Goal: Task Accomplishment & Management: Use online tool/utility

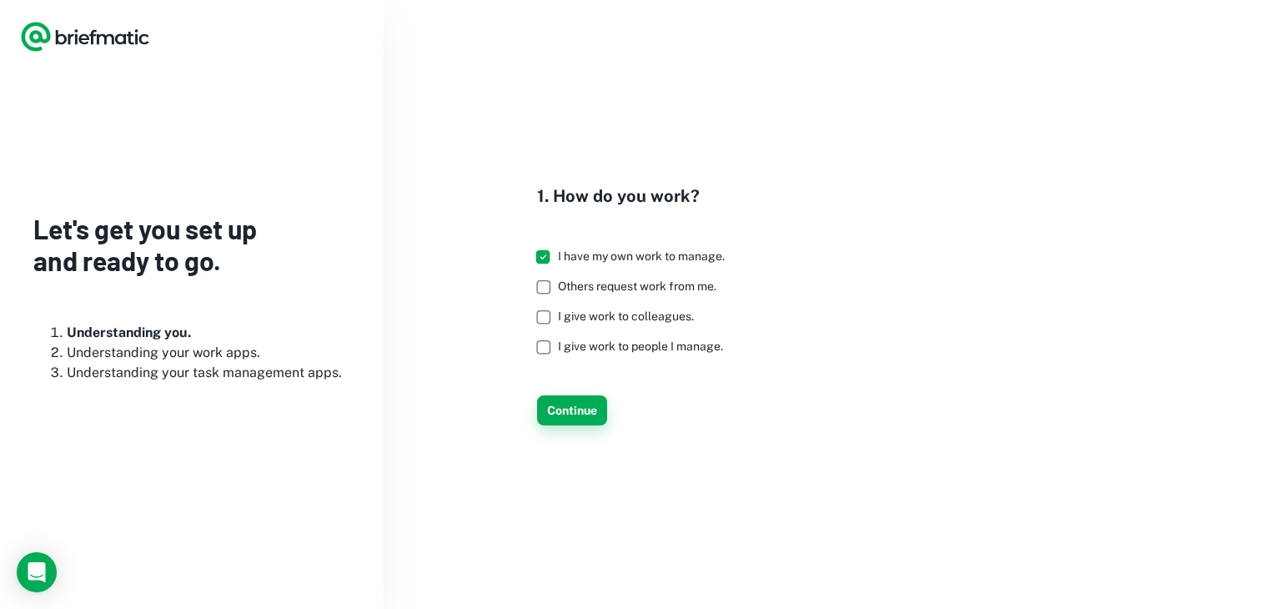
click at [571, 407] on button "Continue" at bounding box center [572, 410] width 70 height 30
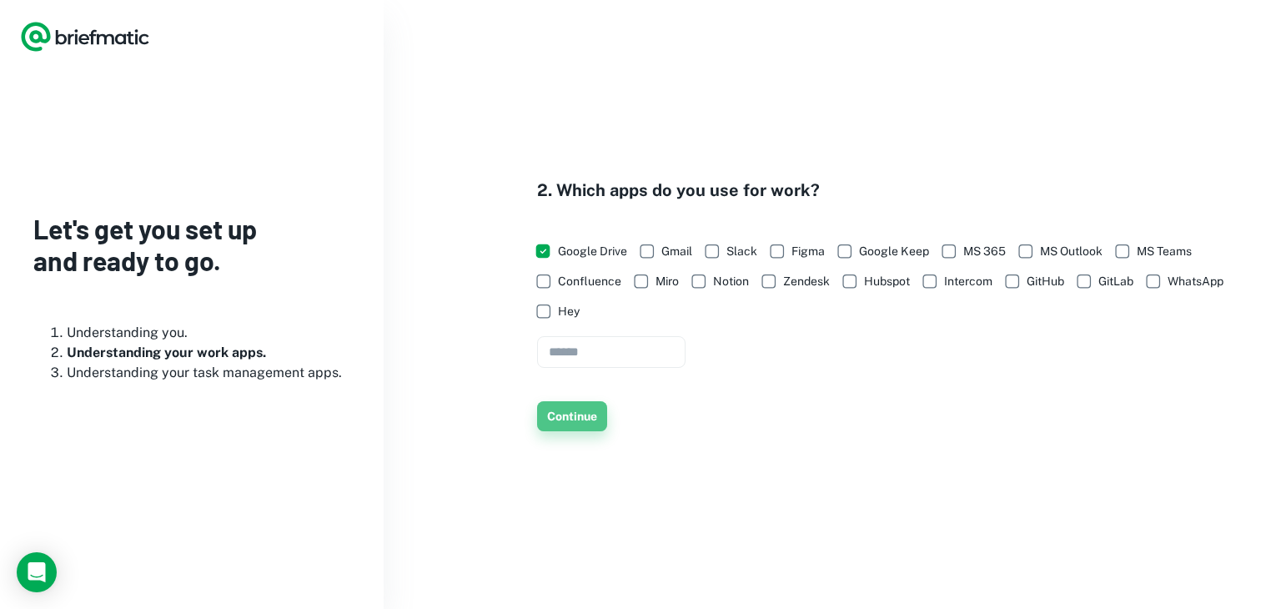
click at [573, 419] on button "Continue" at bounding box center [572, 416] width 70 height 30
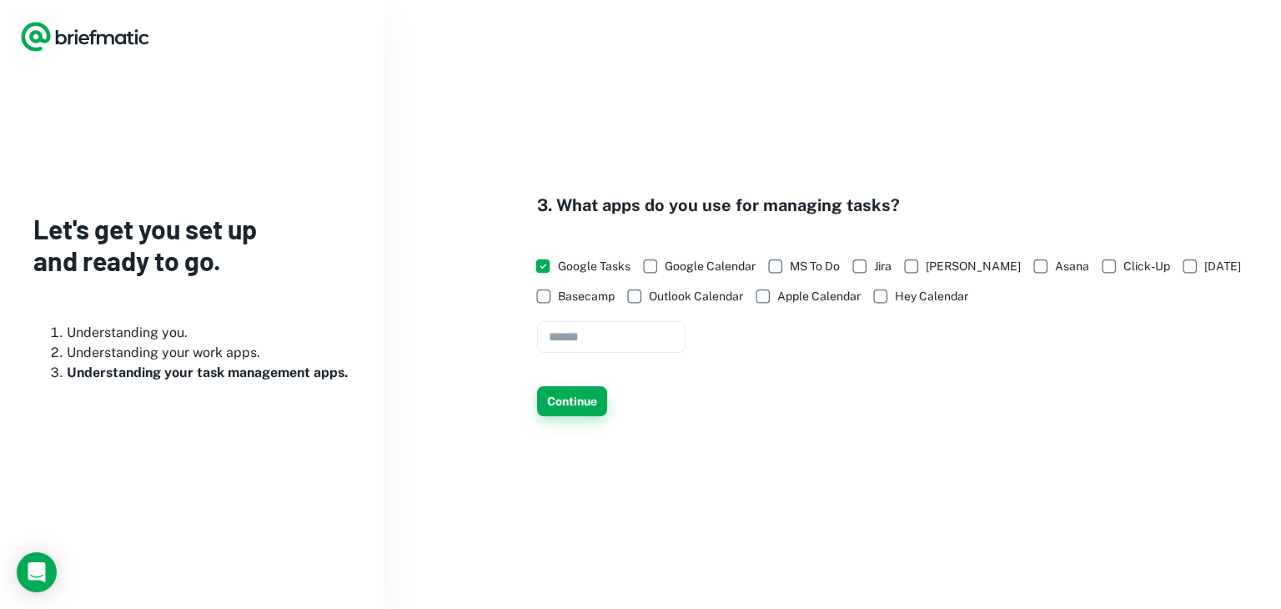
click at [581, 415] on button "Continue" at bounding box center [572, 401] width 70 height 30
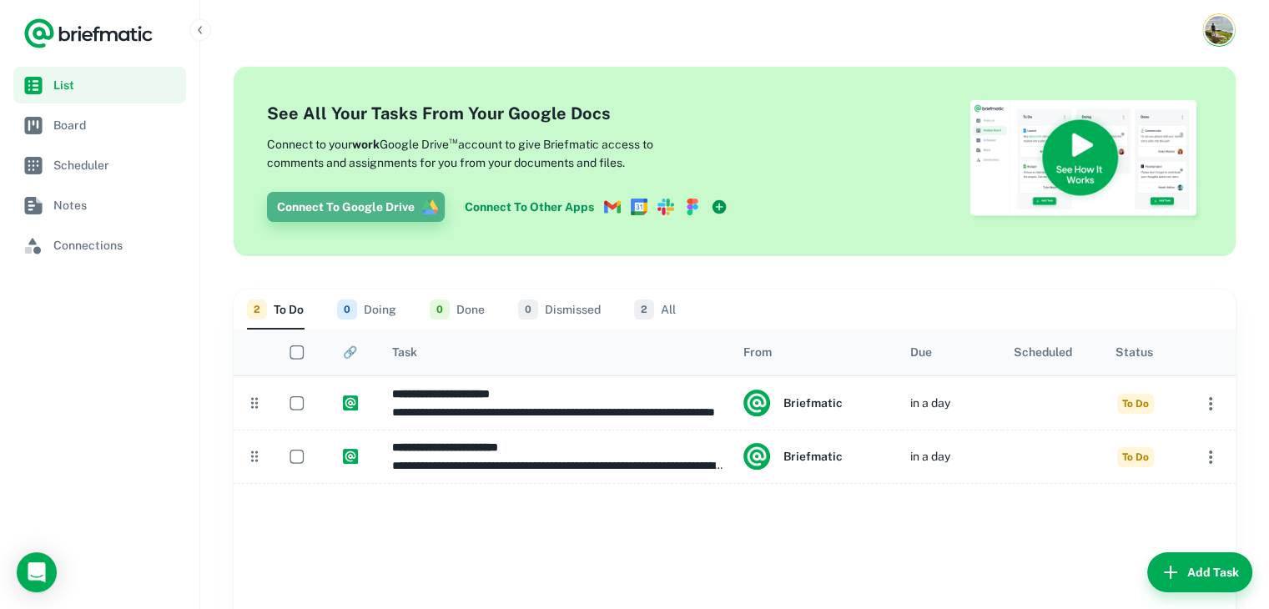
click at [349, 205] on button "Connect To Google Drive" at bounding box center [356, 207] width 178 height 30
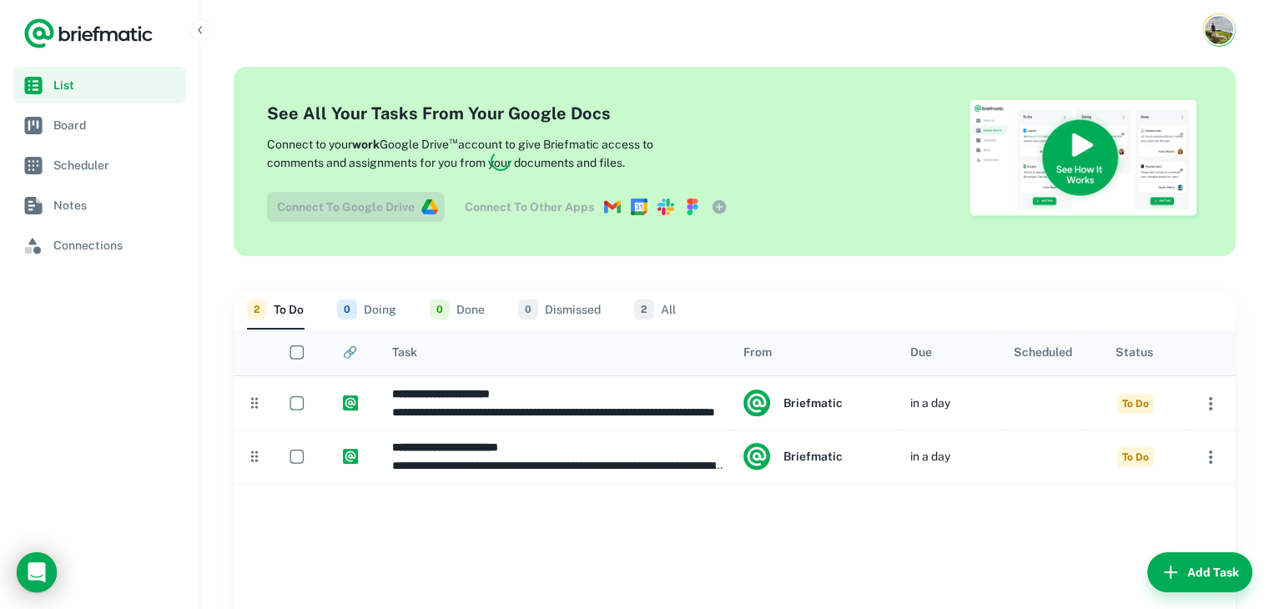
click at [978, 30] on div at bounding box center [734, 30] width 1069 height 60
